Goal: Entertainment & Leisure: Consume media (video, audio)

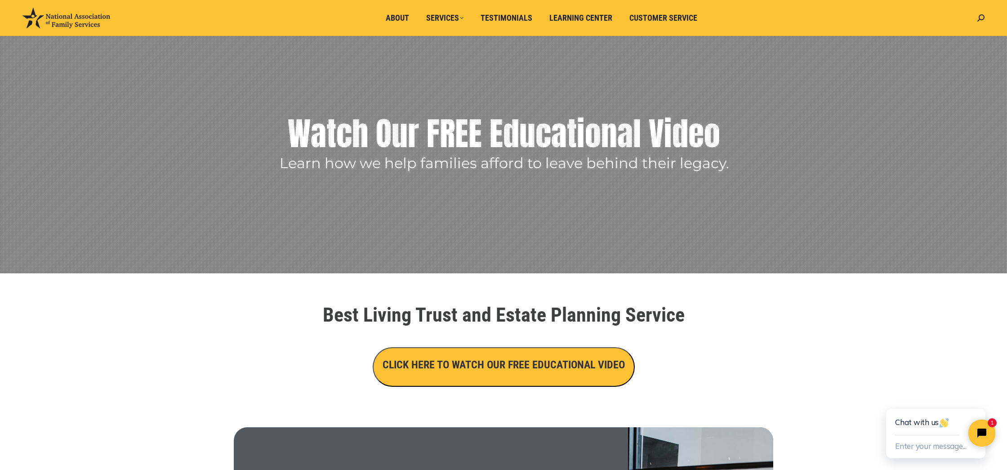
scroll to position [65, 0]
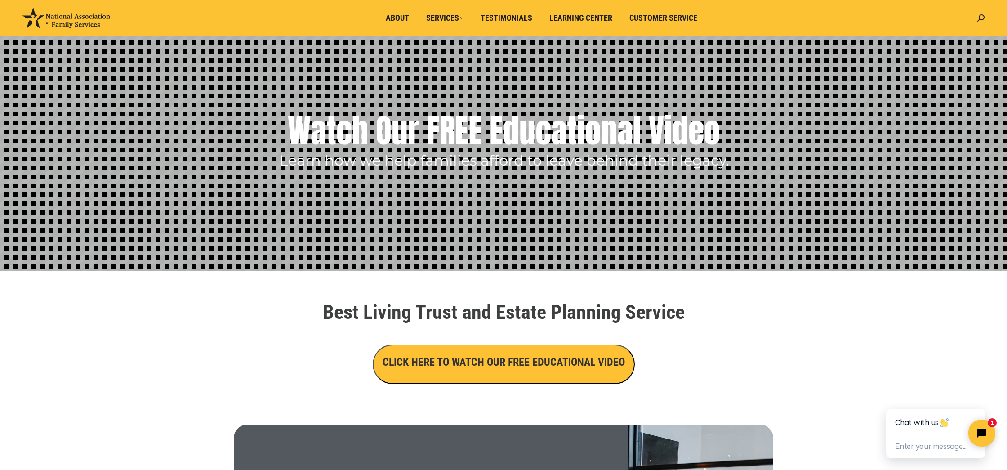
click at [541, 368] on h3 "CLICK HERE TO WATCH OUR FREE EDUCATIONAL VIDEO" at bounding box center [504, 361] width 242 height 15
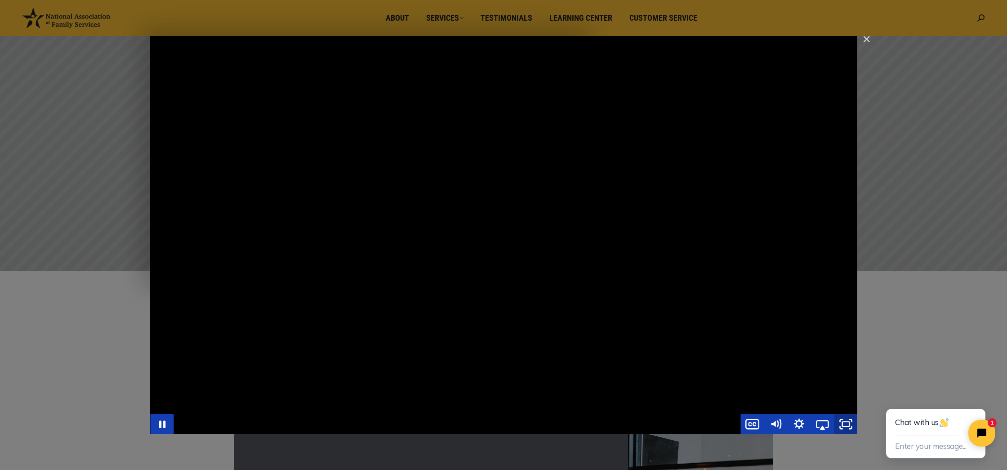
click at [849, 423] on icon "Fullscreen" at bounding box center [845, 424] width 23 height 20
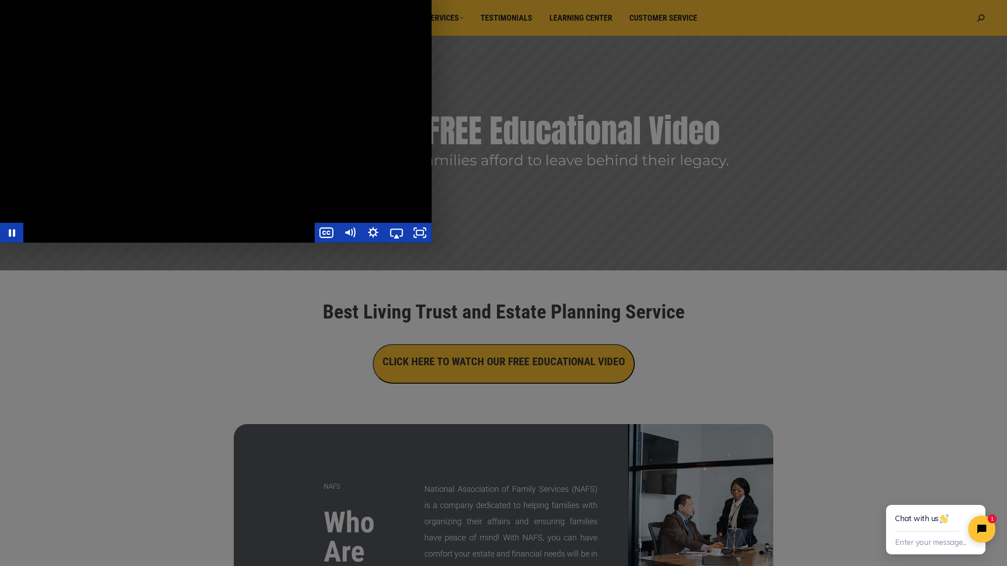
click at [432, 243] on div "Main Video - Full Webinar (Emma) Landon V1.4" at bounding box center [216, 121] width 432 height 243
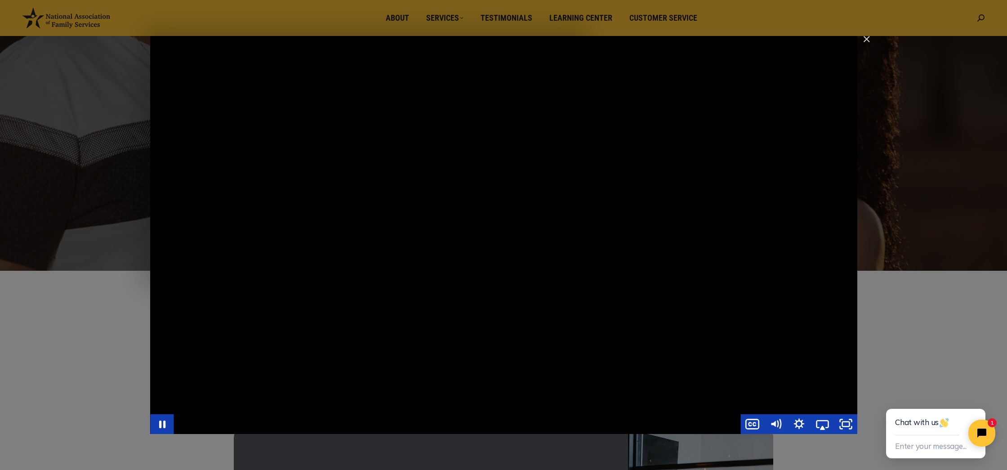
click at [465, 303] on div "Main Video - Full Webinar (Emma) Landon V1.4" at bounding box center [503, 235] width 707 height 398
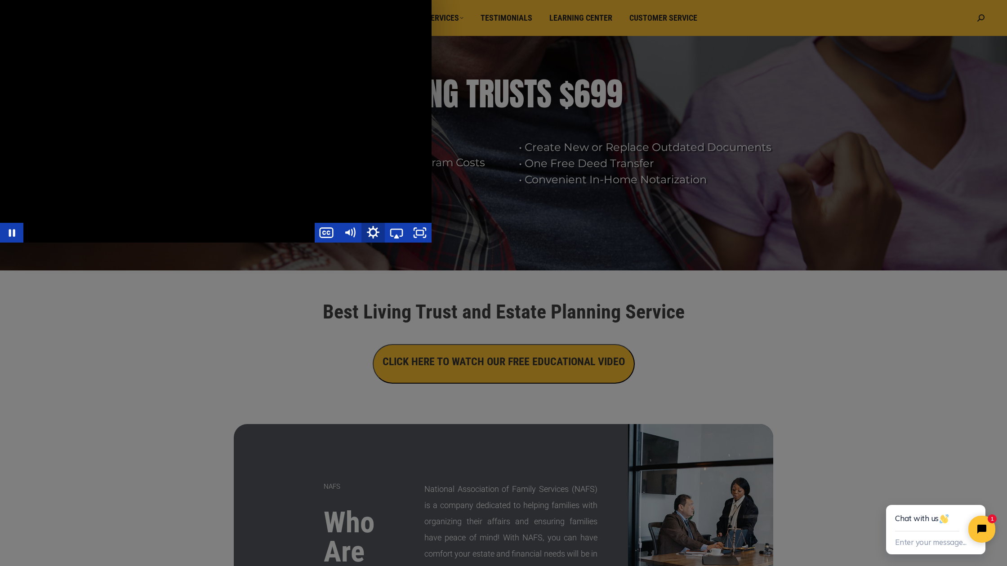
click at [387, 245] on icon "Show settings menu" at bounding box center [373, 233] width 28 height 24
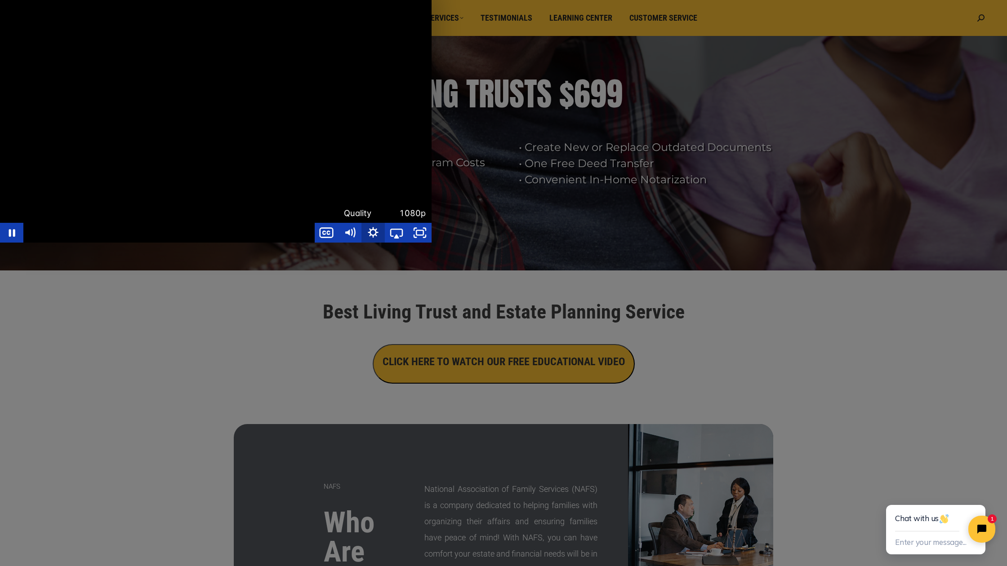
click at [385, 243] on icon "Hide settings menu" at bounding box center [372, 233] width 23 height 20
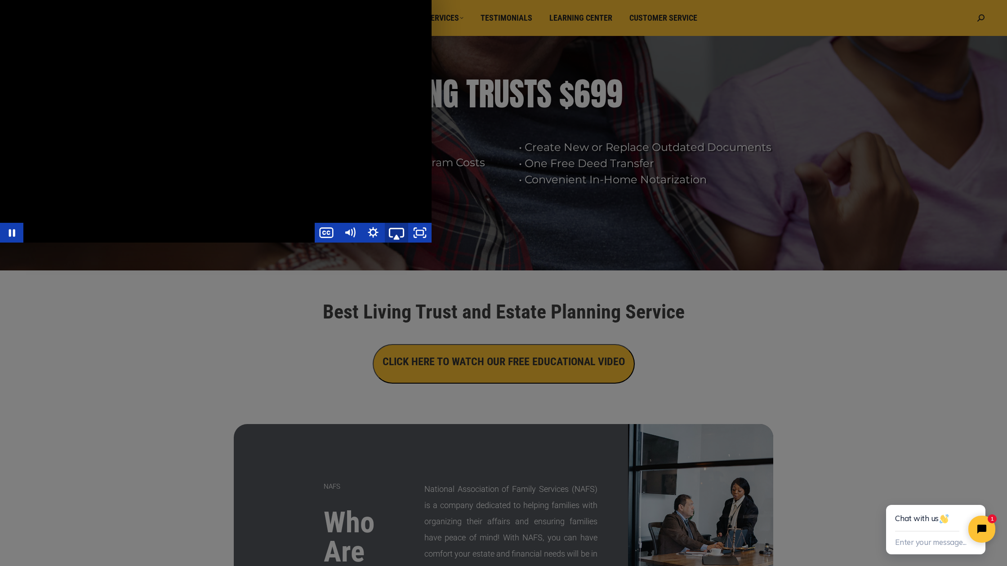
click at [410, 245] on icon "Airplay" at bounding box center [397, 233] width 28 height 24
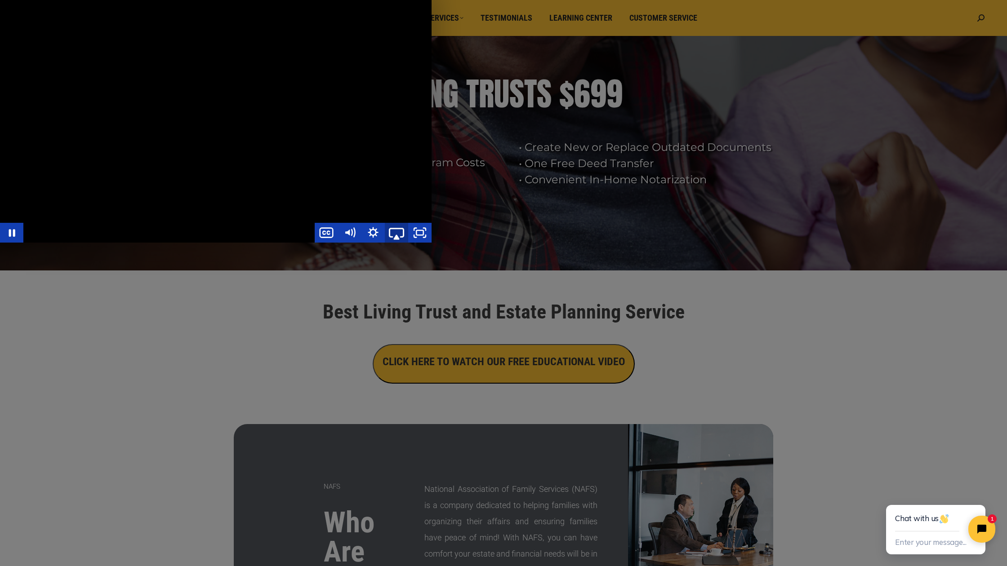
click at [410, 245] on icon "Airplay" at bounding box center [397, 233] width 28 height 24
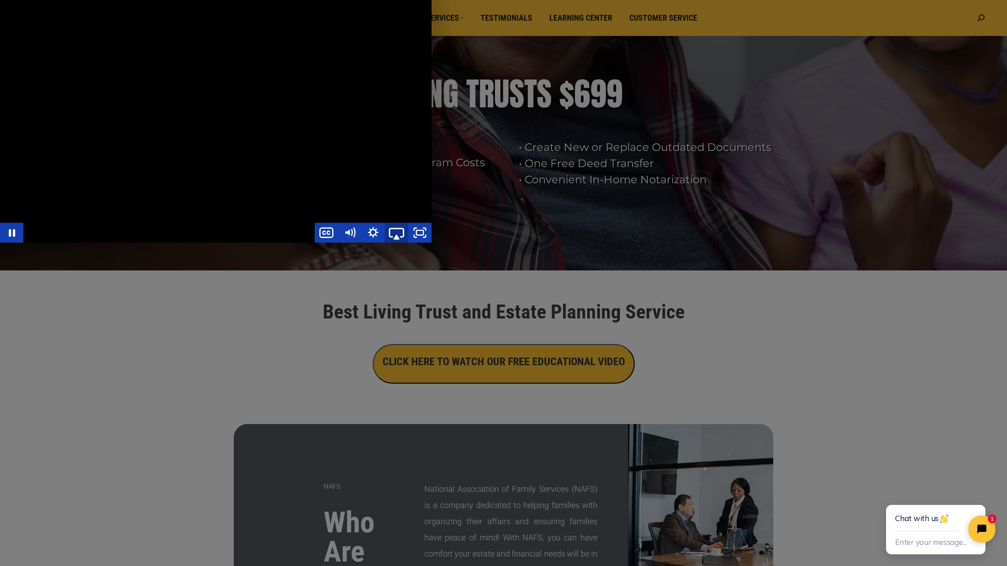
click at [410, 245] on icon "Airplay" at bounding box center [397, 233] width 28 height 24
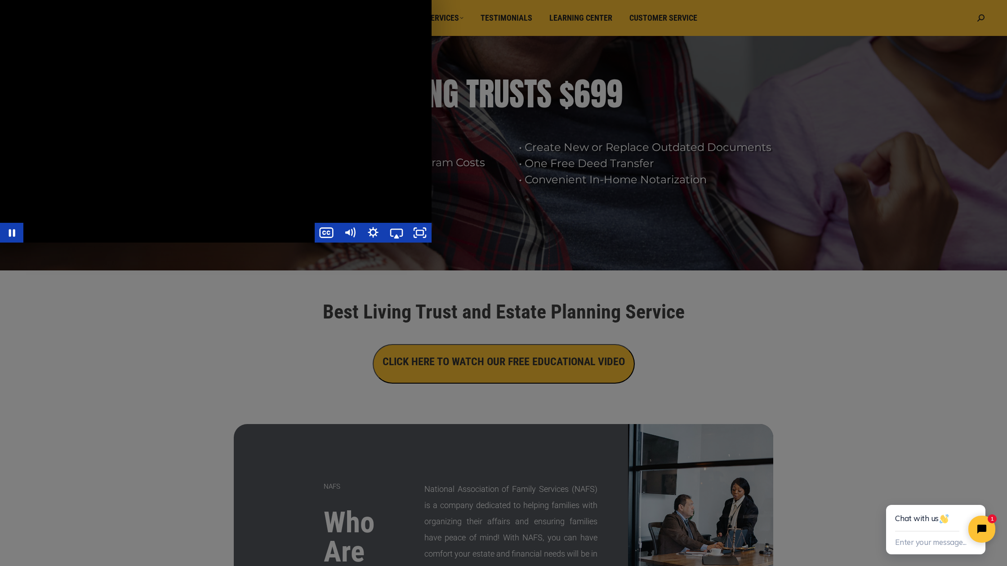
click at [315, 243] on div "Main Video - Full Webinar (Emma) Landon V1.4" at bounding box center [168, 233] width 291 height 20
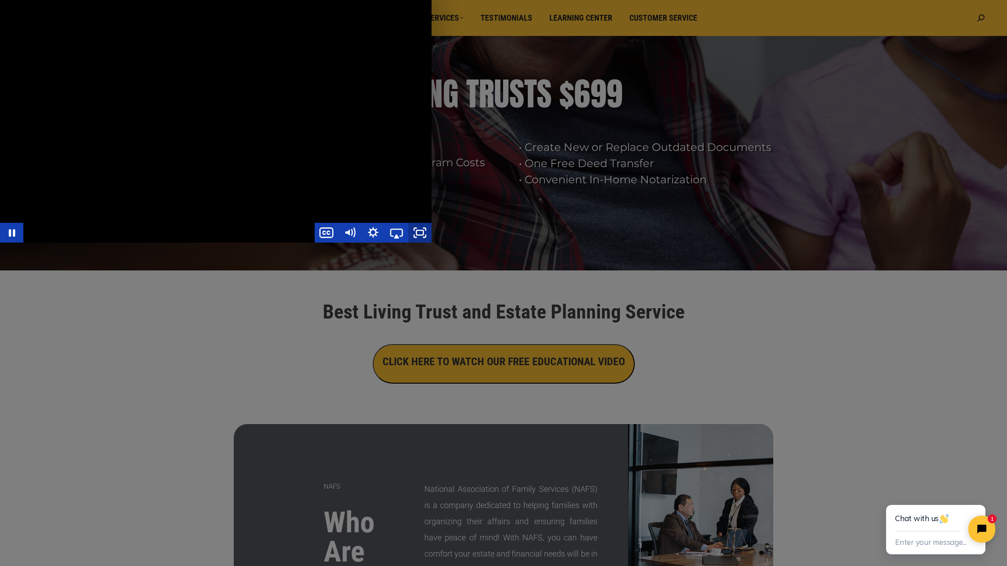
click at [432, 243] on icon "Unfullscreen" at bounding box center [419, 233] width 23 height 20
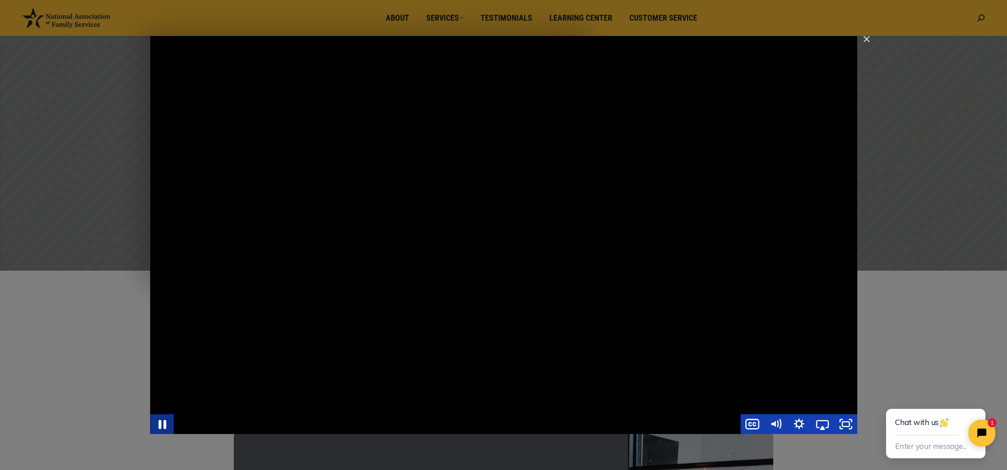
click at [159, 427] on icon "Pause" at bounding box center [162, 423] width 8 height 9
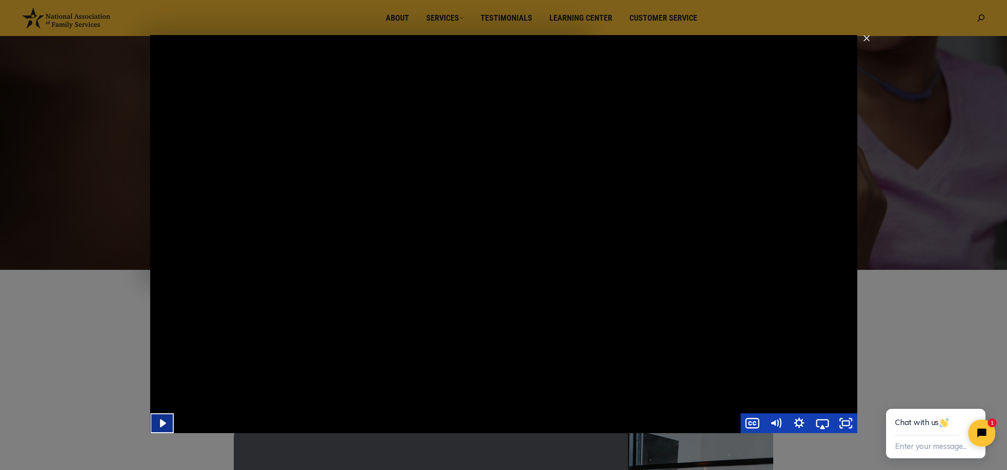
click at [169, 428] on icon "Play Video" at bounding box center [162, 423] width 23 height 20
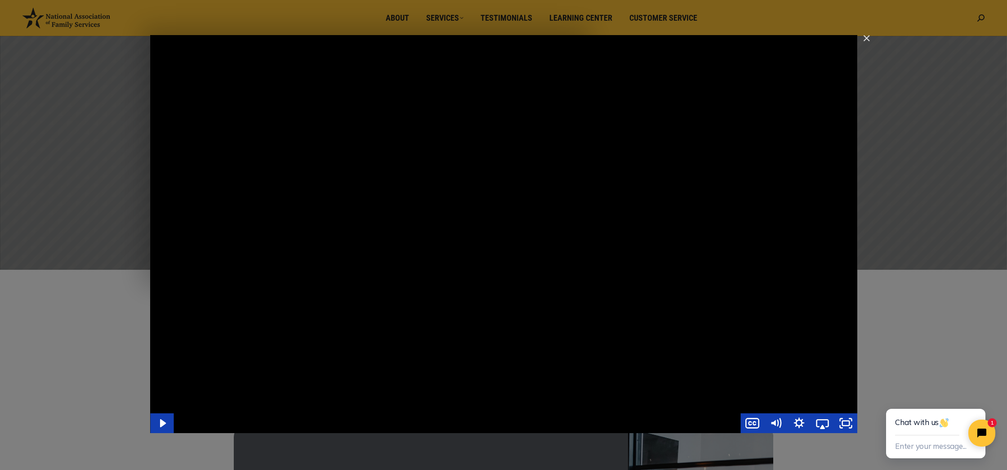
click at [575, 303] on div "Main Video - Full Webinar (Emma) Landon V1.4" at bounding box center [503, 234] width 707 height 398
click at [865, 37] on img "Close" at bounding box center [862, 42] width 15 height 15
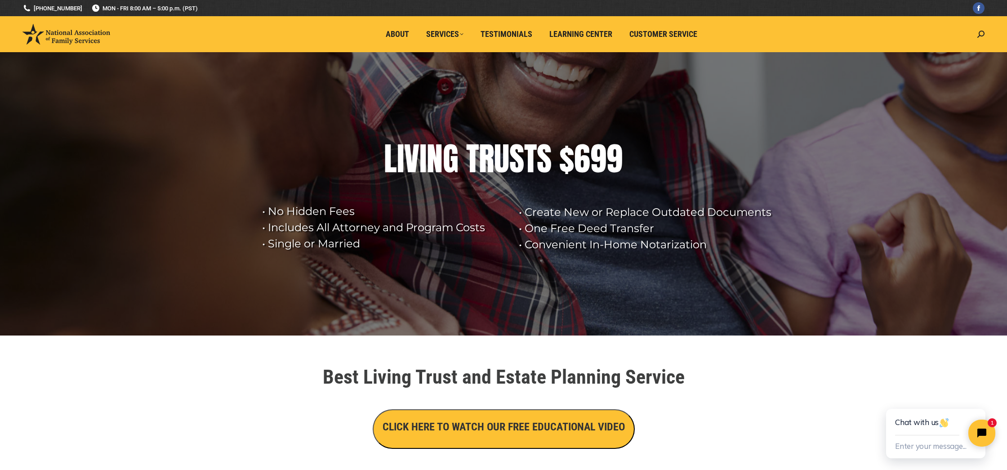
scroll to position [0, 0]
click at [691, 196] on rs-layer-wrap "• Create New or Replace Outdated Documents • One Free Deed Transfer • Convenien…" at bounding box center [649, 217] width 261 height 71
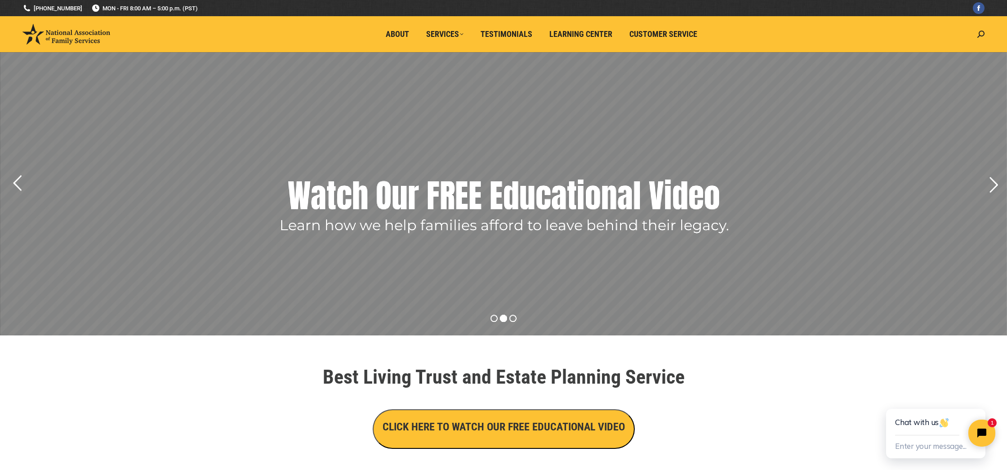
click at [433, 184] on rs-layer "Watch Our FREE Educational Video" at bounding box center [504, 195] width 433 height 45
click at [587, 424] on h3 "CLICK HERE TO WATCH OUR FREE EDUCATIONAL VIDEO" at bounding box center [504, 426] width 242 height 15
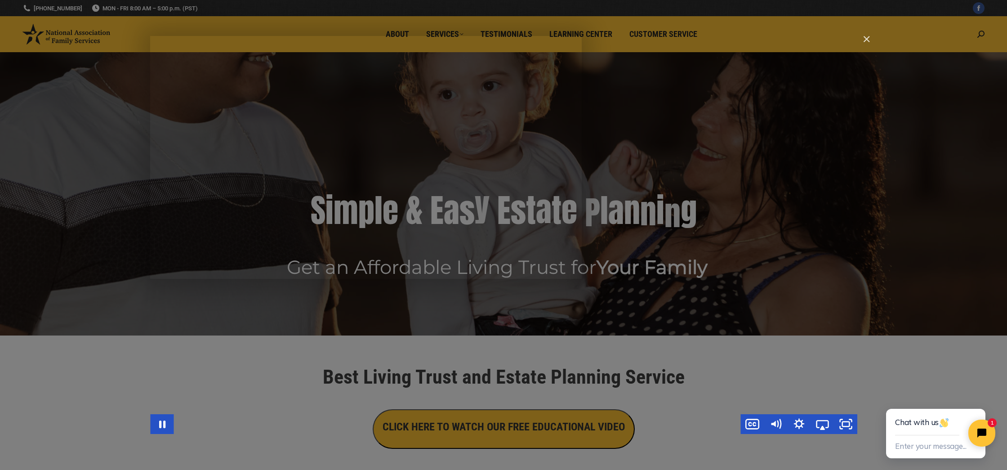
click at [645, 348] on div "Main Video - Full Webinar (Emma) Landon V1.4" at bounding box center [503, 235] width 707 height 398
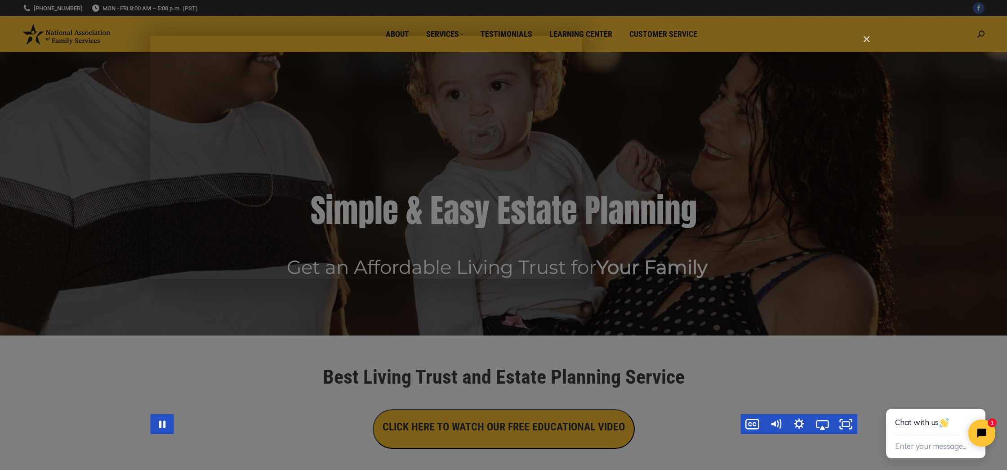
click at [645, 348] on div "Main Video - Full Webinar (Emma) Landon V1.4" at bounding box center [503, 235] width 707 height 398
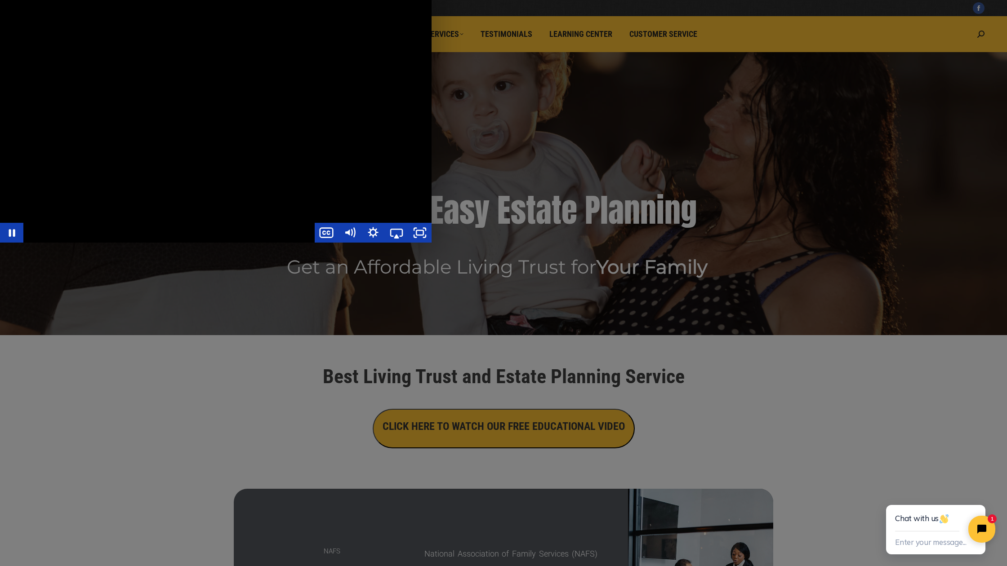
click at [432, 243] on div "Main Video - Full Webinar (Emma) Landon V1.4" at bounding box center [216, 121] width 432 height 243
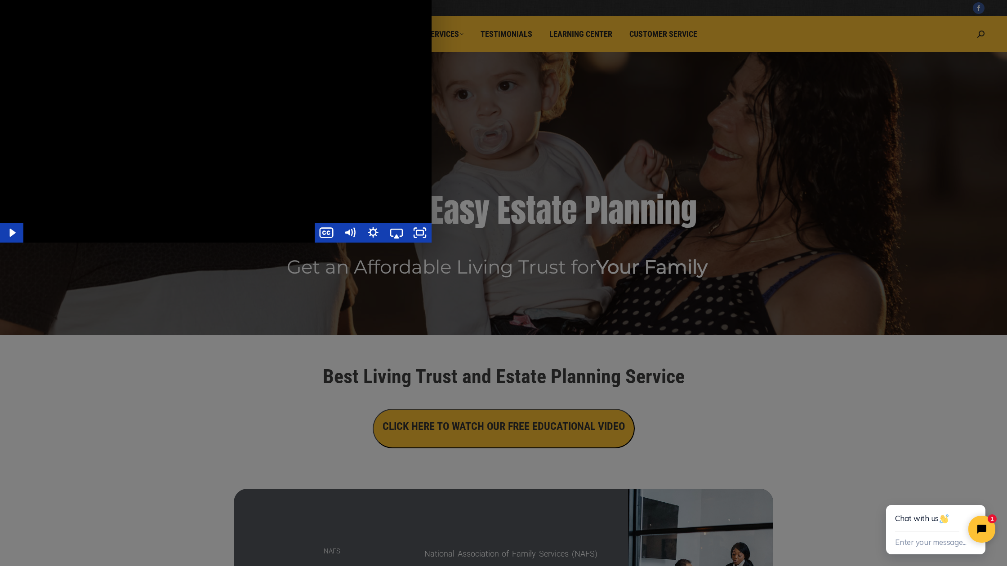
click at [432, 243] on div "Main Video - Full Webinar (Emma) Landon V1.4" at bounding box center [216, 121] width 432 height 243
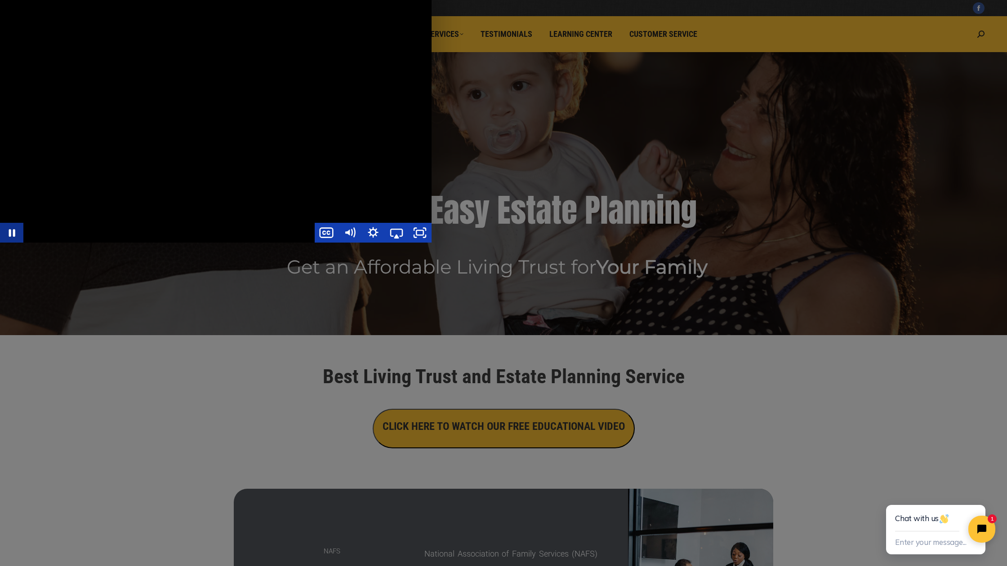
click at [6, 243] on icon "Pause" at bounding box center [11, 233] width 23 height 20
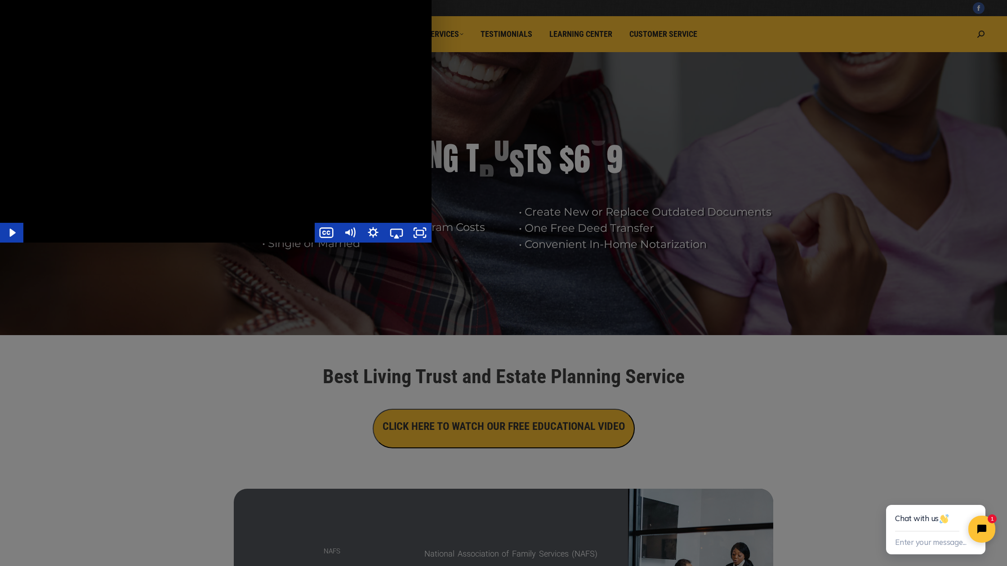
click at [432, 243] on div "Main Video - Full Webinar (Emma) Landon V1.4" at bounding box center [216, 121] width 432 height 243
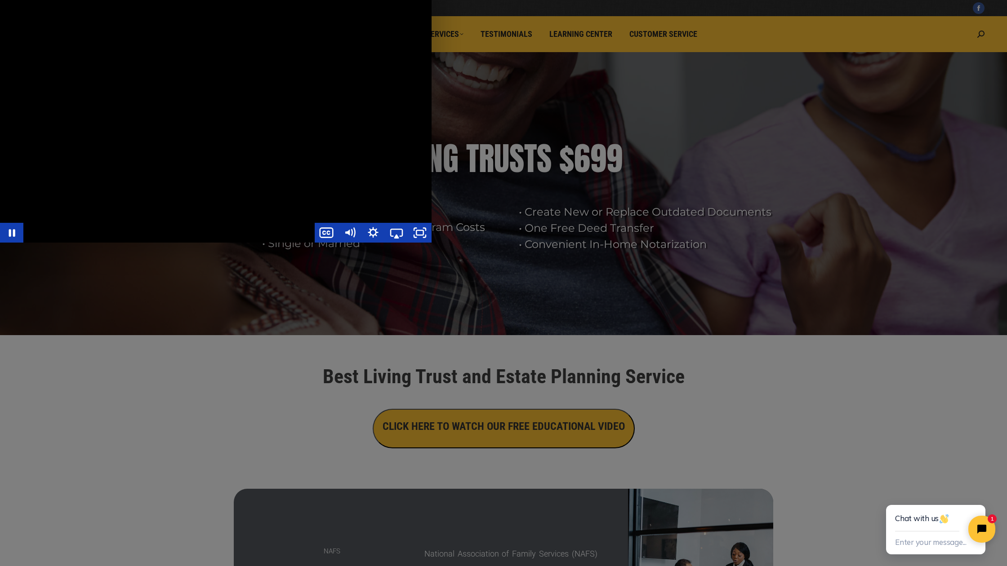
click at [432, 243] on div "Main Video - Full Webinar (Emma) Landon V1.4" at bounding box center [216, 121] width 432 height 243
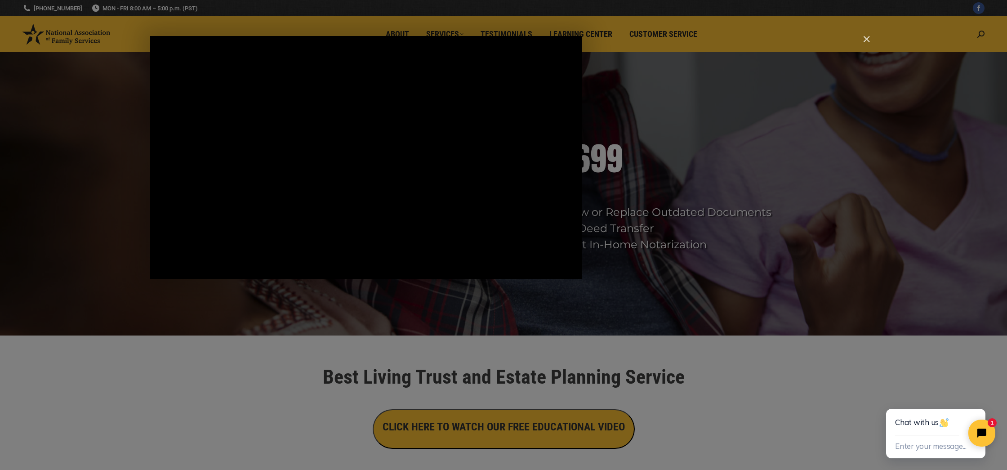
click at [866, 39] on img "Close" at bounding box center [862, 43] width 15 height 15
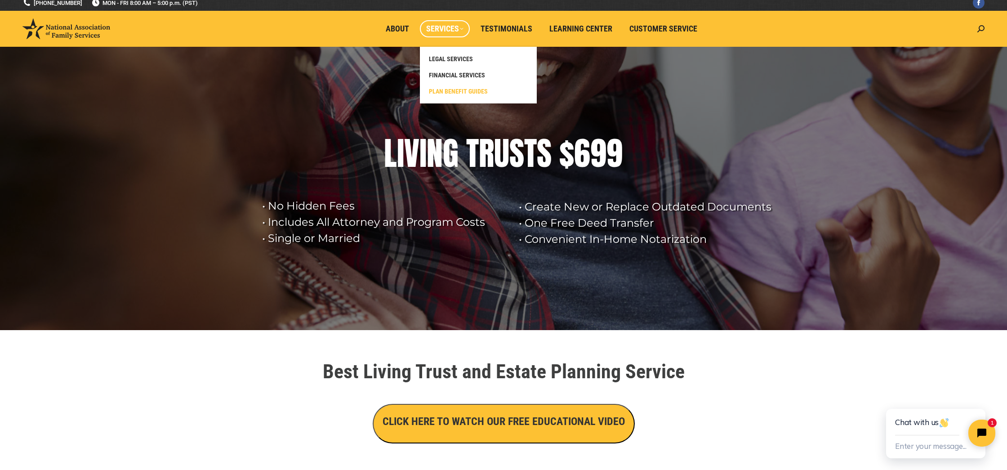
click at [447, 100] on ul "LEGAL SERVICES FINANCIAL SERVICES PLAN BENEFIT GUIDES" at bounding box center [478, 75] width 117 height 57
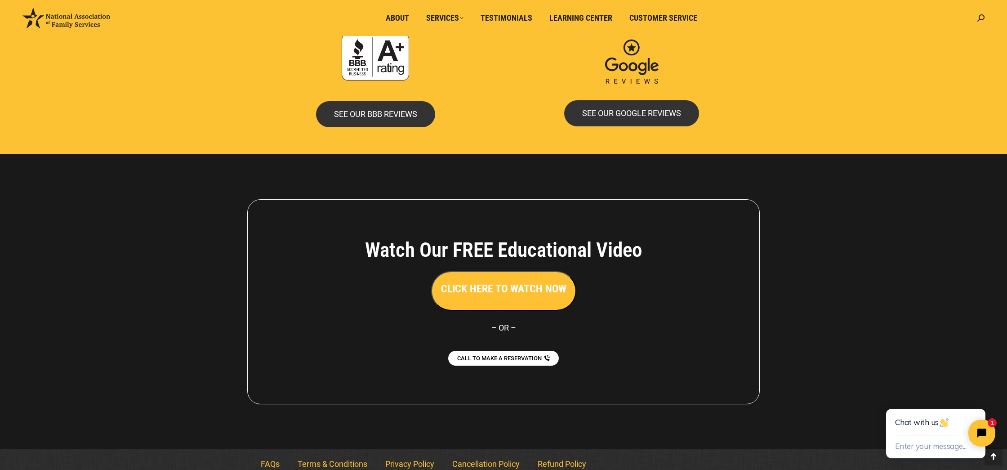
scroll to position [1882, 0]
click at [496, 355] on span "CALL TO MAKE A RESERVATION" at bounding box center [499, 358] width 93 height 6
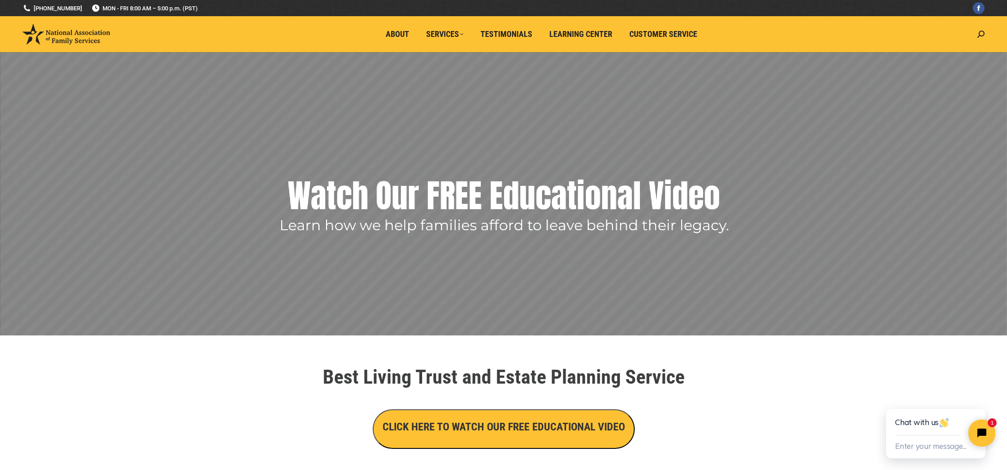
scroll to position [0, 0]
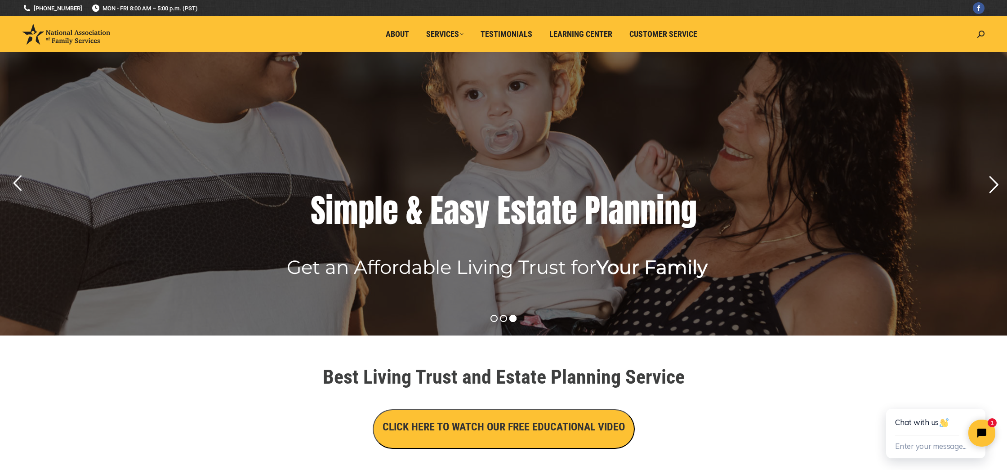
click at [994, 183] on rs-arrow at bounding box center [993, 185] width 22 height 22
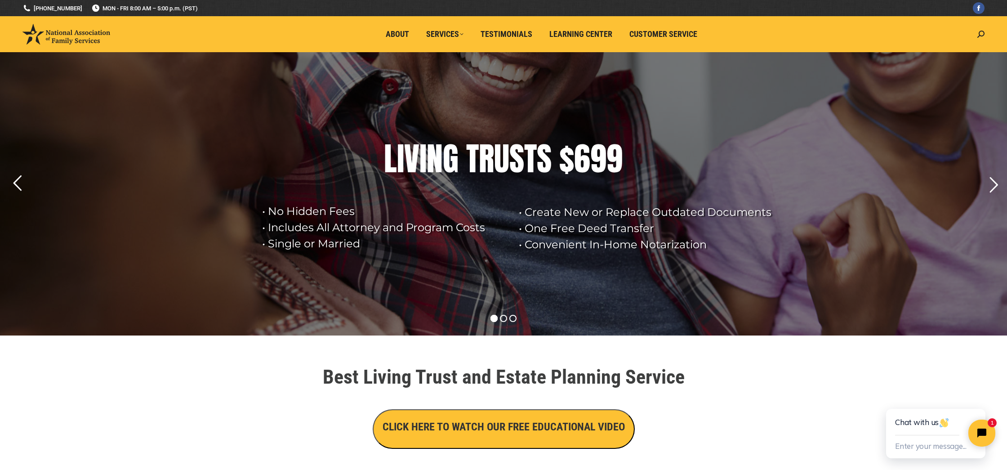
click at [550, 169] on div "S" at bounding box center [544, 159] width 15 height 36
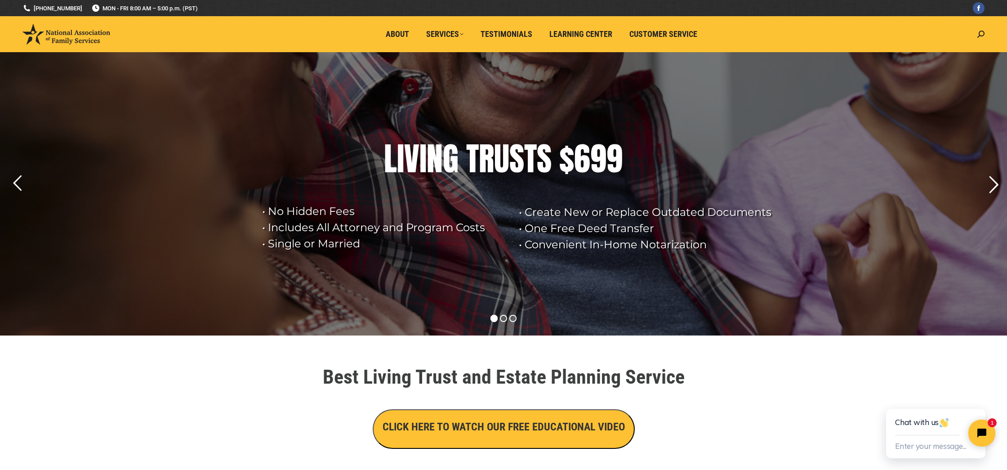
scroll to position [3, 0]
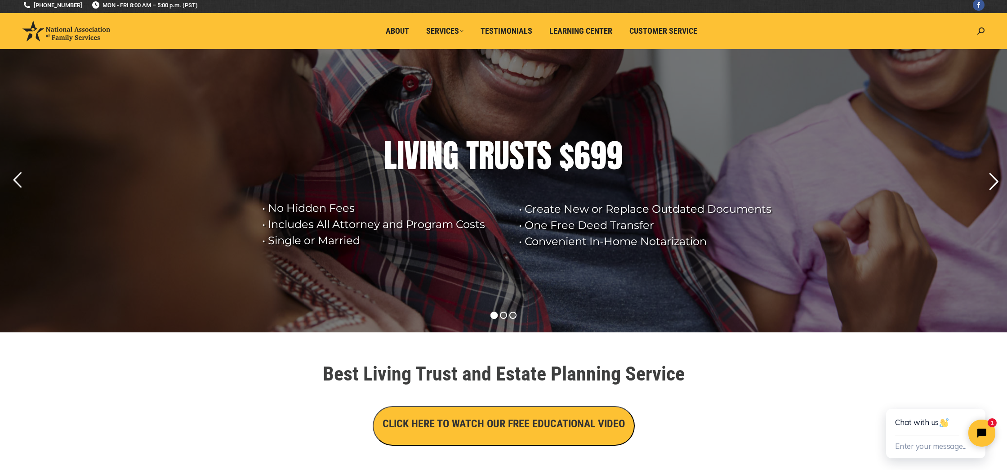
click at [991, 184] on rs-arrow at bounding box center [993, 181] width 22 height 22
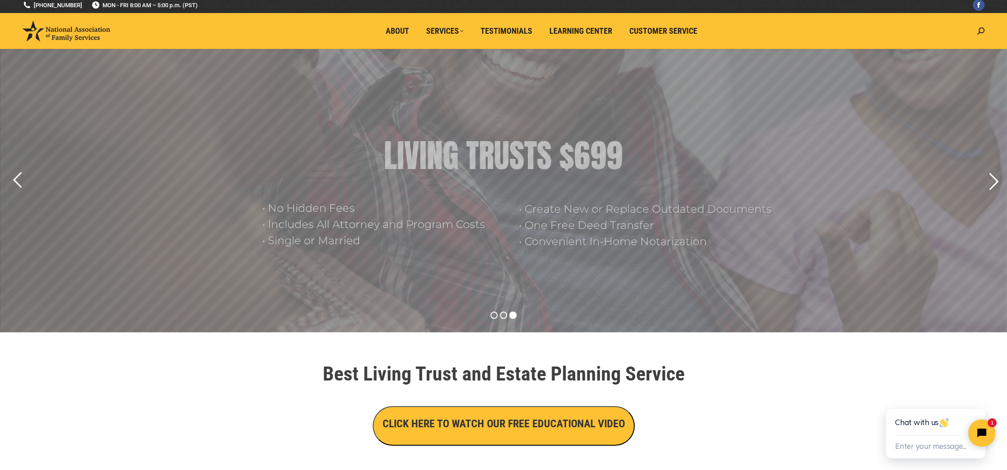
scroll to position [3, 0]
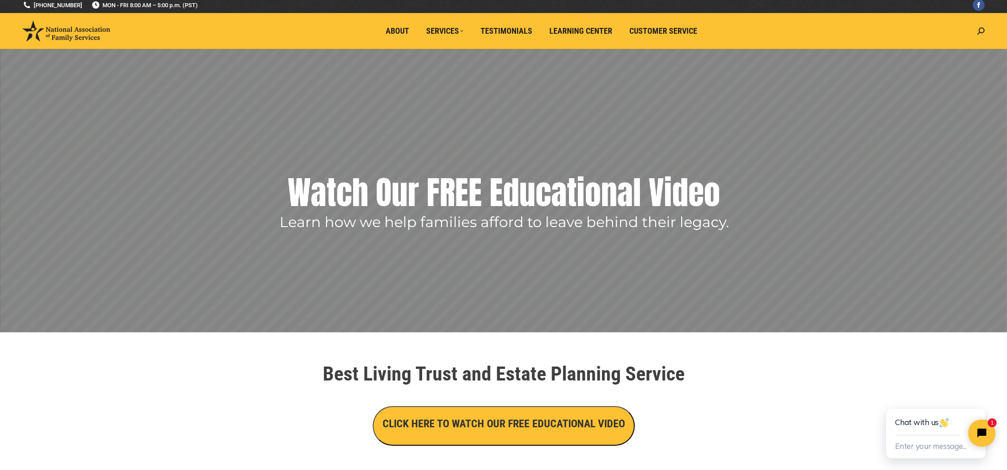
click at [542, 430] on h3 "CLICK HERE TO WATCH OUR FREE EDUCATIONAL VIDEO" at bounding box center [504, 423] width 242 height 15
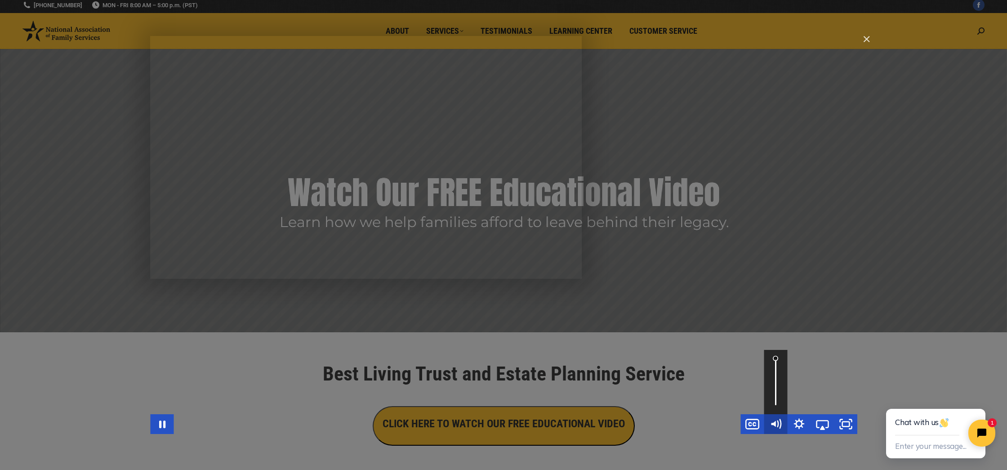
click at [776, 424] on icon "Mute" at bounding box center [775, 424] width 23 height 20
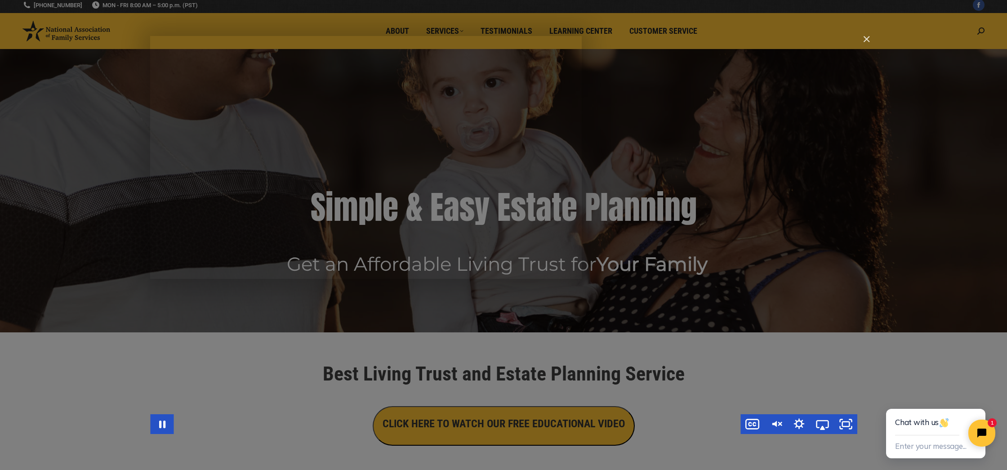
click at [714, 401] on div "Main Video - Full Webinar (Emma) Landon V1.4" at bounding box center [503, 235] width 707 height 398
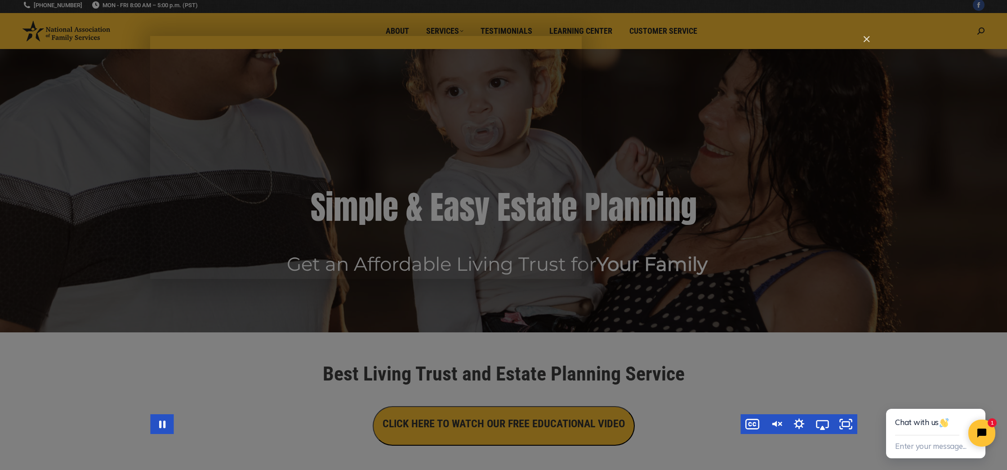
click at [714, 401] on div "Main Video - Full Webinar (Emma) Landon V1.4" at bounding box center [503, 235] width 707 height 398
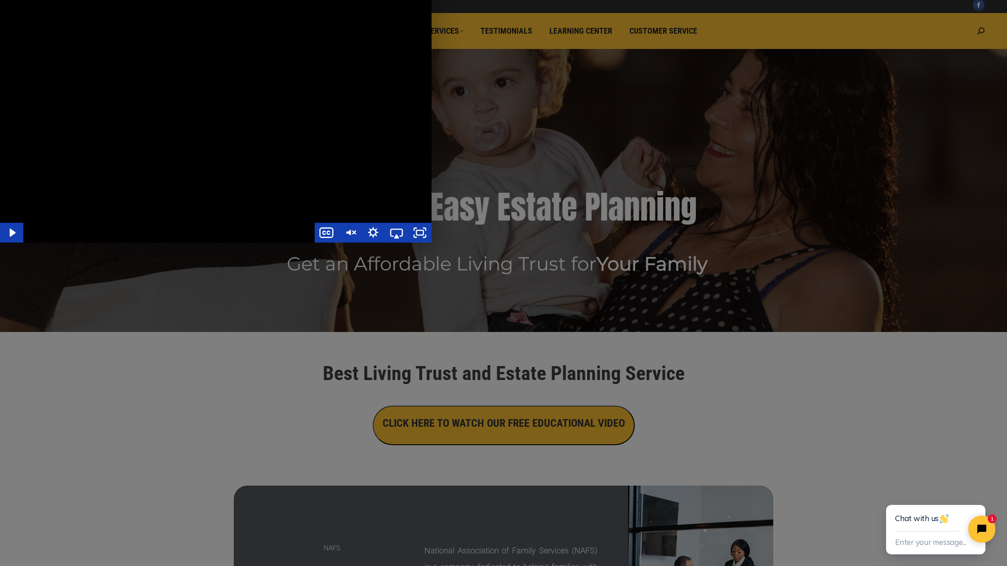
click at [432, 243] on div "Main Video - Full Webinar (Emma) Landon V1.4" at bounding box center [216, 121] width 432 height 243
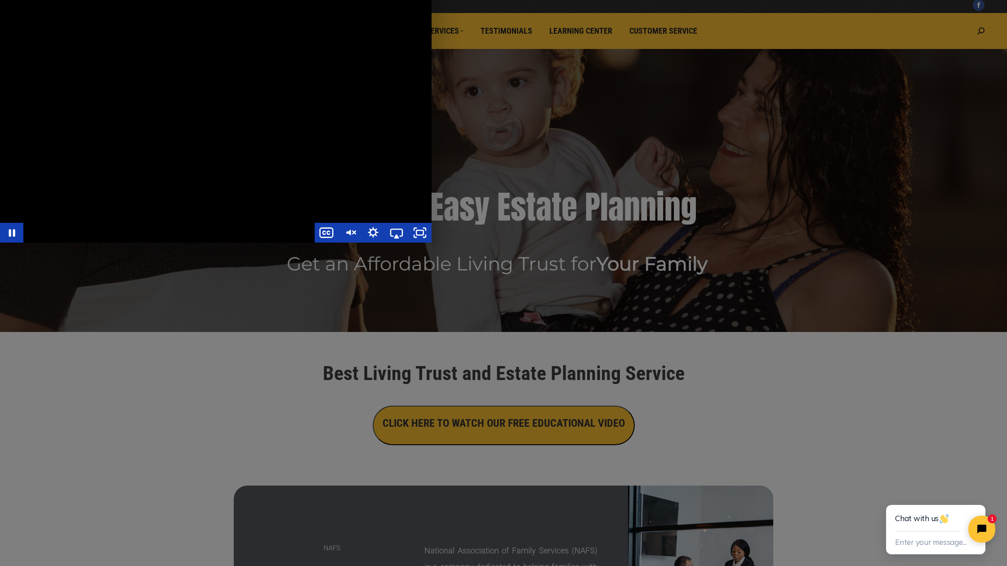
click at [432, 243] on div "Main Video - Full Webinar (Emma) Landon V1.4" at bounding box center [216, 121] width 432 height 243
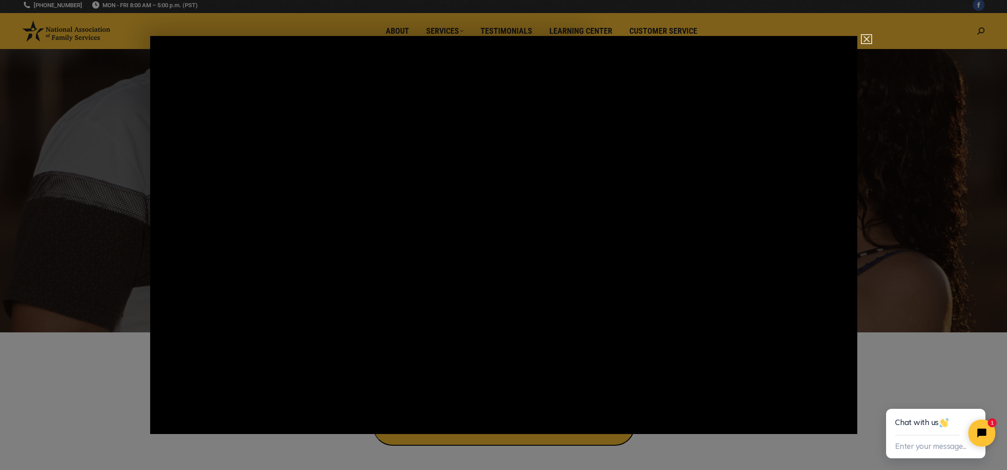
click at [866, 42] on img "Close" at bounding box center [862, 43] width 15 height 15
